Goal: Task Accomplishment & Management: Complete application form

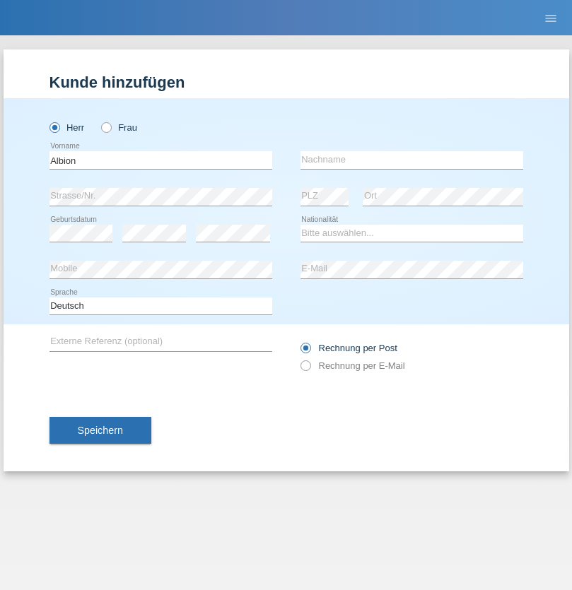
type input "Albion"
click at [411, 160] on input "text" at bounding box center [411, 160] width 223 height 18
type input "Ahmeti"
select select "CH"
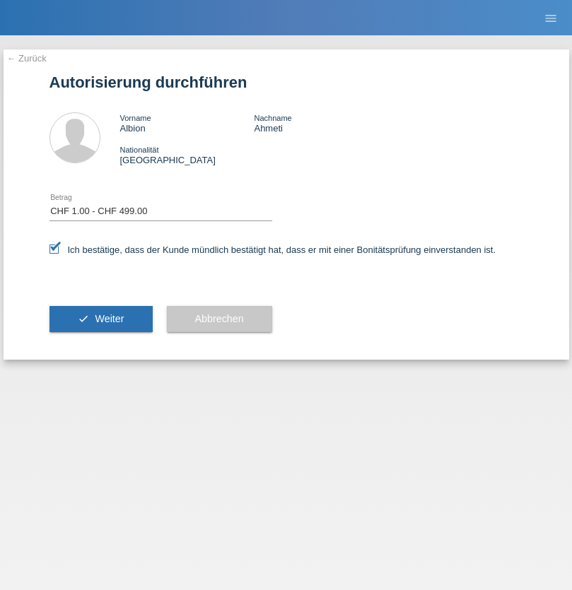
select select "1"
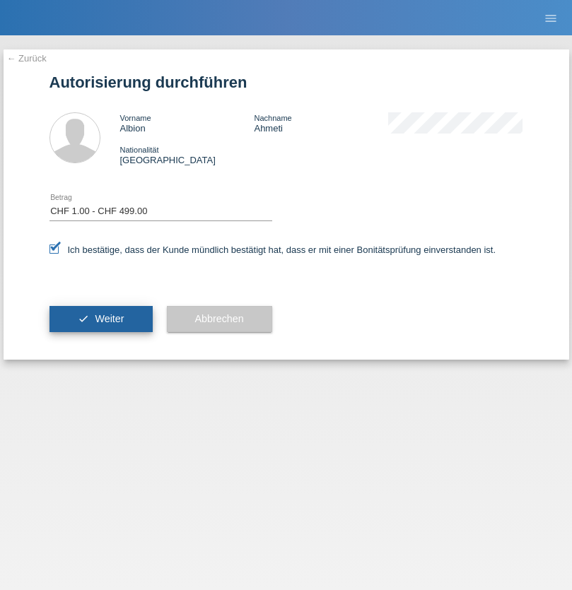
click at [100, 319] on span "Weiter" at bounding box center [109, 318] width 29 height 11
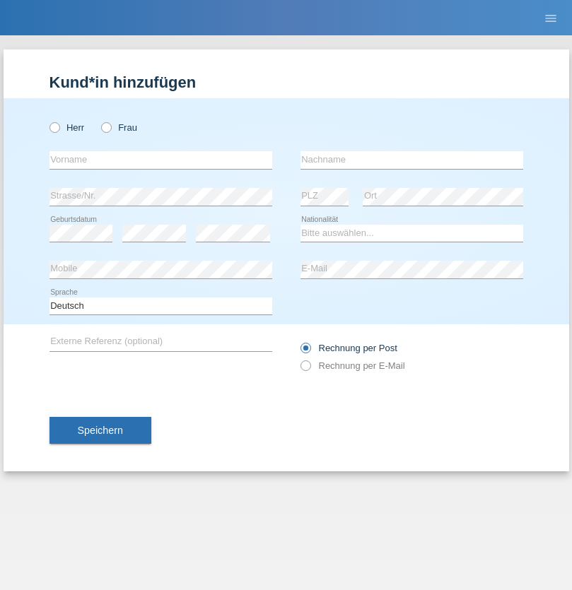
radio input "true"
click at [160, 160] on input "text" at bounding box center [160, 160] width 223 height 18
type input "firat"
click at [411, 160] on input "text" at bounding box center [411, 160] width 223 height 18
type input "kara"
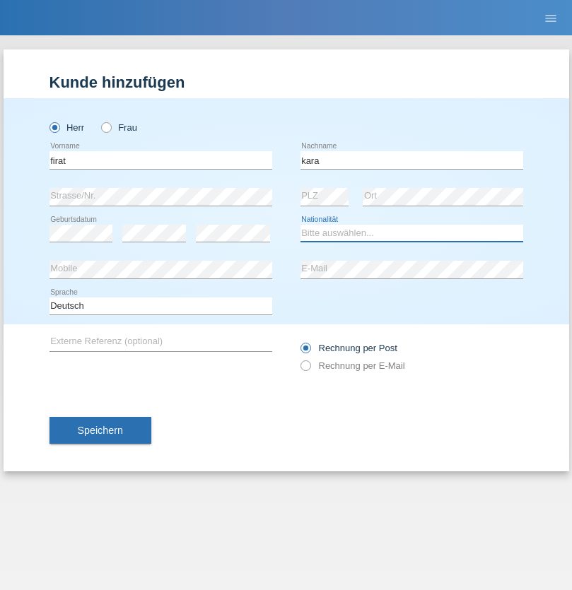
select select "CH"
radio input "true"
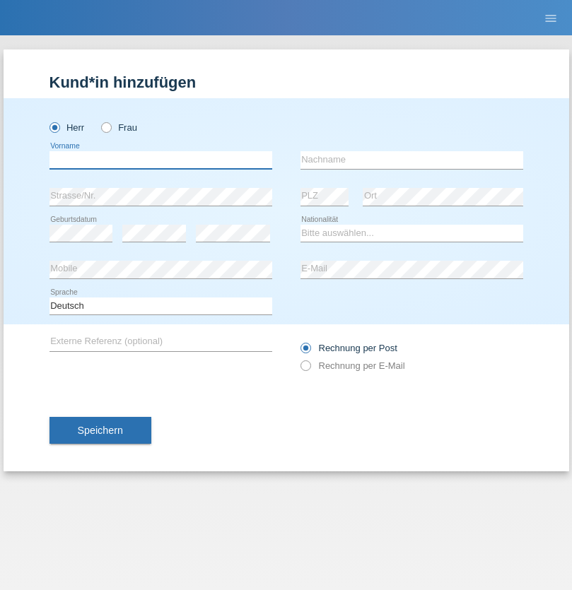
click at [160, 160] on input "text" at bounding box center [160, 160] width 223 height 18
type input "Kevin"
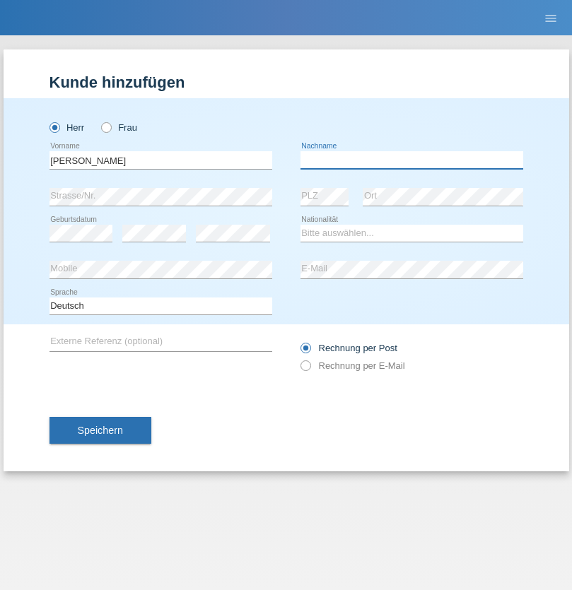
click at [411, 160] on input "text" at bounding box center [411, 160] width 223 height 18
type input "Ferhati"
select select "DE"
select select "C"
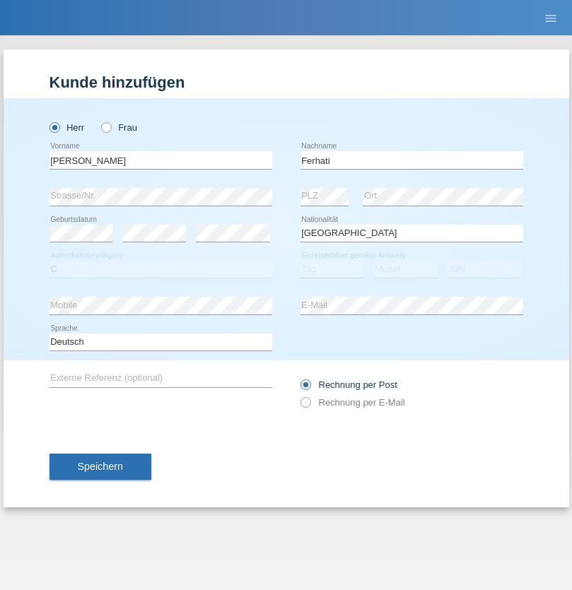
select select "14"
select select "02"
select select "2021"
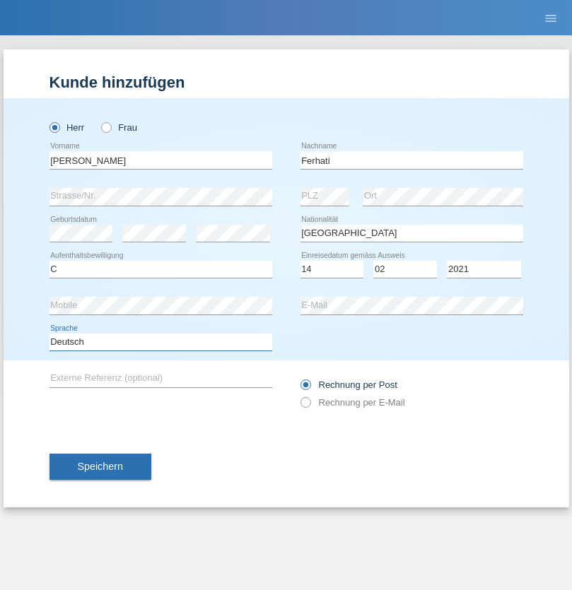
select select "en"
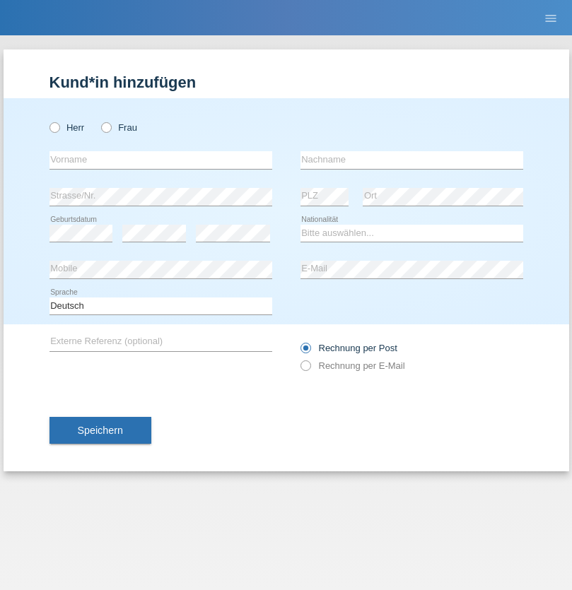
radio input "true"
click at [160, 160] on input "text" at bounding box center [160, 160] width 223 height 18
type input "[PERSON_NAME]"
click at [411, 160] on input "text" at bounding box center [411, 160] width 223 height 18
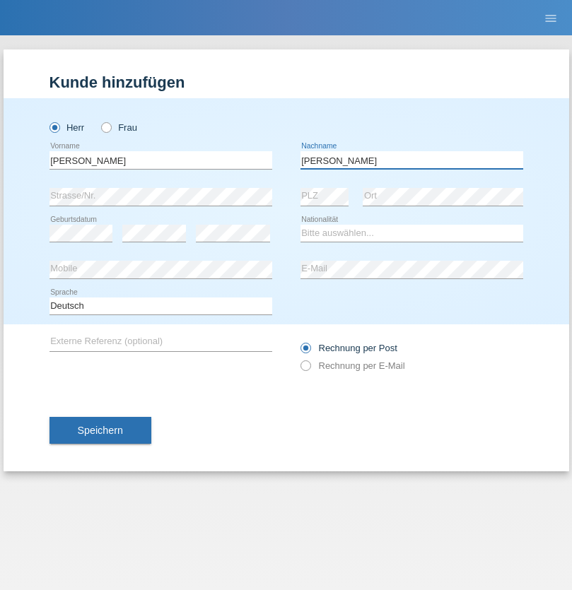
type input "Cristian"
select select "RO"
select select "C"
select select "11"
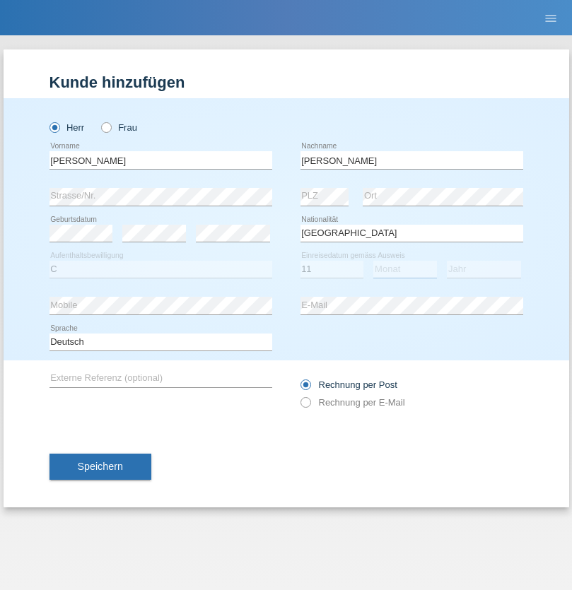
select select "02"
select select "2011"
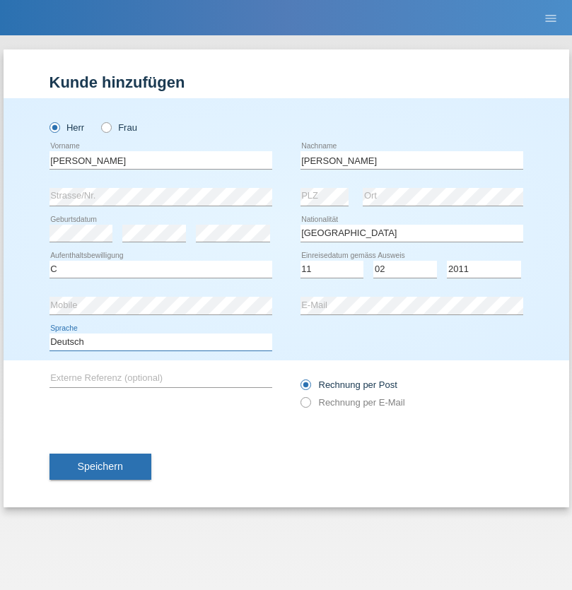
select select "en"
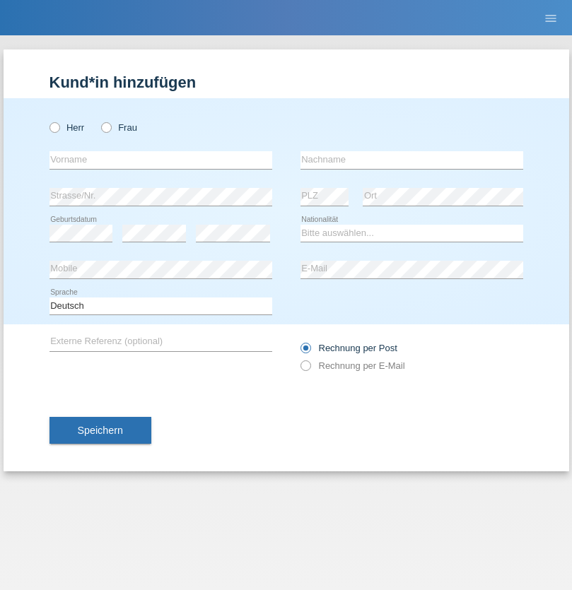
radio input "true"
click at [160, 160] on input "text" at bounding box center [160, 160] width 223 height 18
type input "[PERSON_NAME]"
click at [411, 160] on input "text" at bounding box center [411, 160] width 223 height 18
type input "Ymeri"
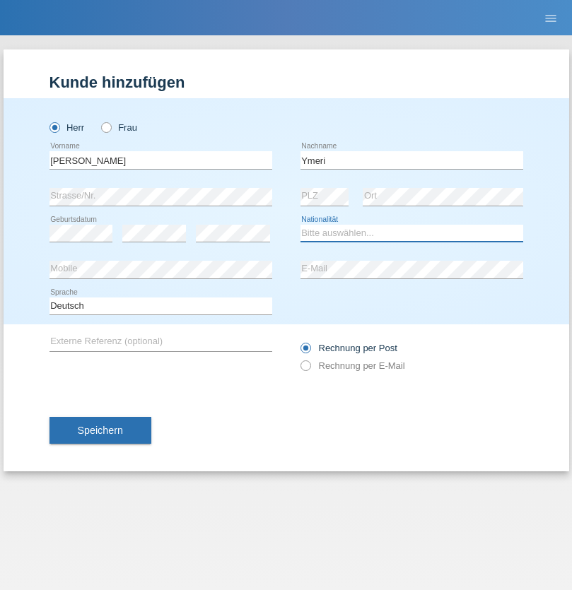
select select "XK"
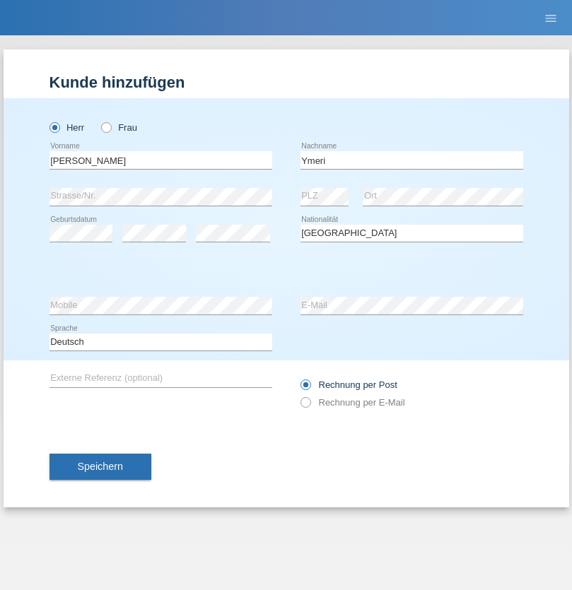
select select "C"
select select "21"
select select "03"
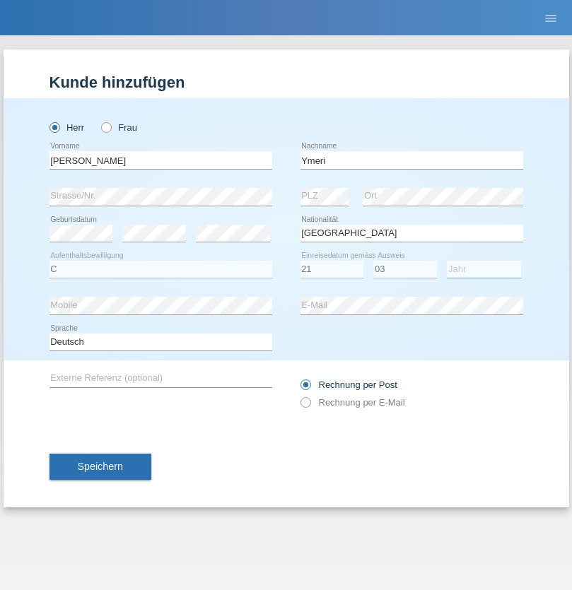
select select "1991"
